Goal: Find specific page/section: Find specific page/section

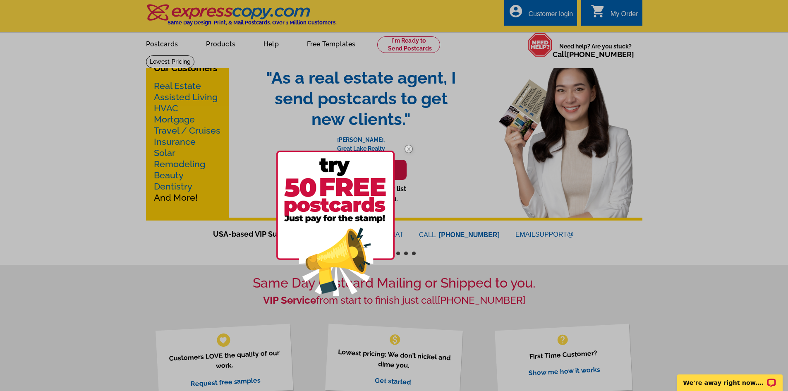
click at [408, 149] on img at bounding box center [409, 149] width 24 height 24
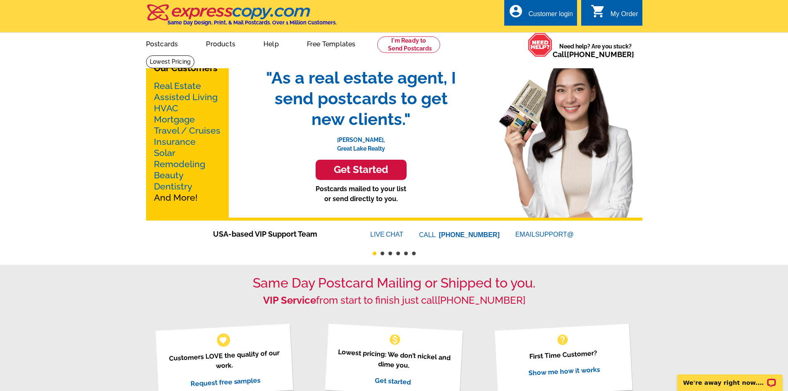
click at [168, 117] on link "Mortgage" at bounding box center [174, 119] width 41 height 10
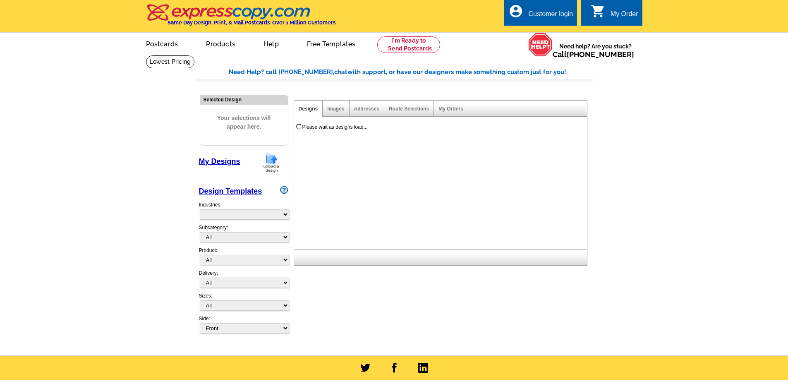
select select "774"
